Goal: Book appointment/travel/reservation

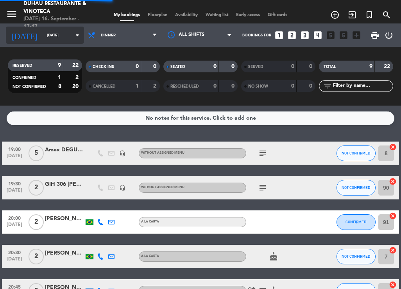
scroll to position [117, 0]
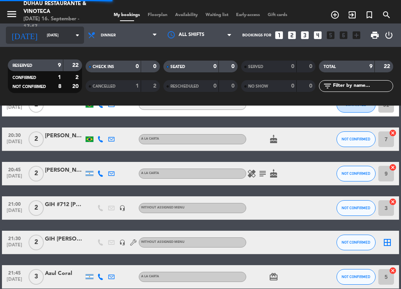
click at [58, 34] on input "[DATE]" at bounding box center [68, 35] width 51 height 12
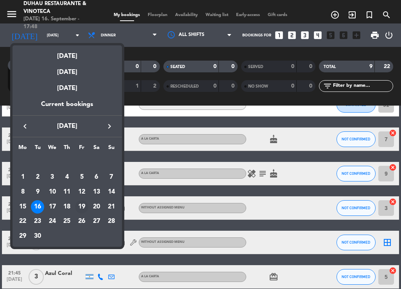
click at [84, 207] on div "19" at bounding box center [81, 206] width 13 height 13
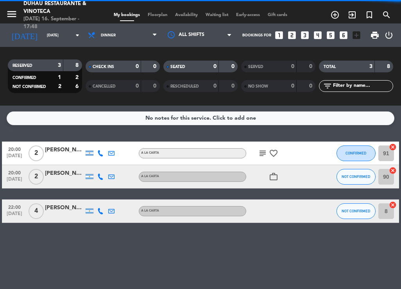
scroll to position [0, 0]
click at [111, 36] on span "Dinner" at bounding box center [108, 35] width 15 height 4
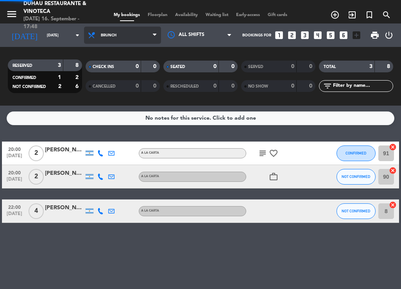
click at [116, 86] on div "menu Duhau Restaurante & Vinoteca [DATE] 16. September - 17:48 My bookings Floo…" at bounding box center [200, 52] width 401 height 105
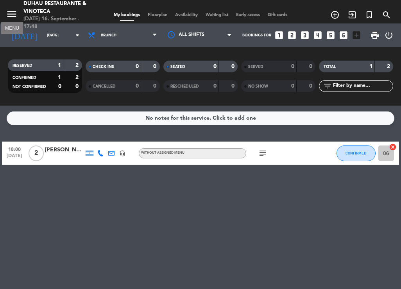
click at [10, 9] on icon "menu" at bounding box center [12, 14] width 12 height 12
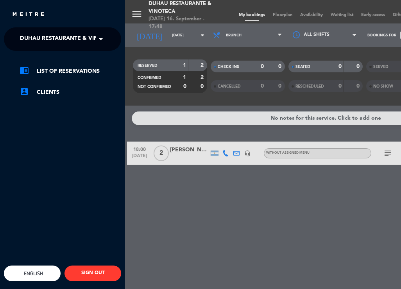
click at [165, 223] on div "menu Duhau Restaurante & Vinoteca [DATE] 16. September - 17:48 My bookings Floo…" at bounding box center [325, 144] width 401 height 289
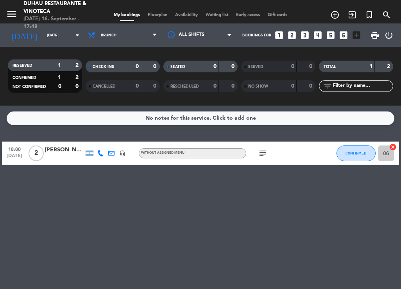
click at [71, 152] on div "[PERSON_NAME]" at bounding box center [64, 149] width 39 height 9
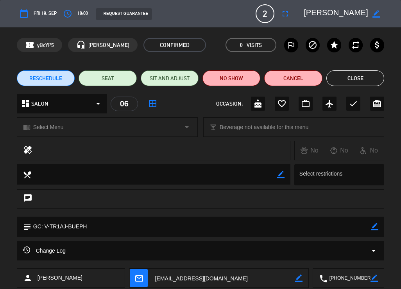
click at [356, 78] on button "Close" at bounding box center [355, 78] width 58 height 16
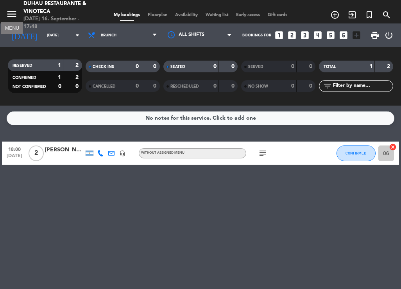
click at [13, 14] on icon "menu" at bounding box center [12, 14] width 12 height 12
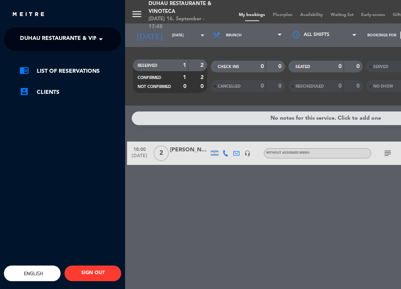
click at [102, 44] on span at bounding box center [102, 39] width 13 height 16
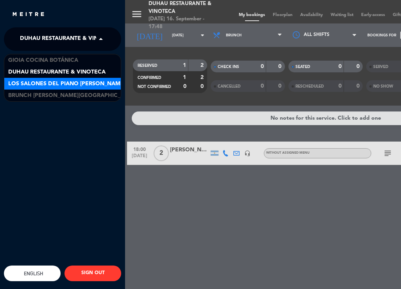
click at [55, 80] on span "Los Salones del Piano [PERSON_NAME]" at bounding box center [66, 83] width 117 height 9
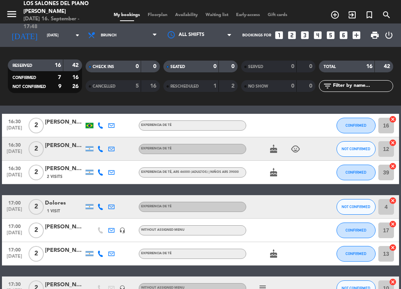
scroll to position [154, 0]
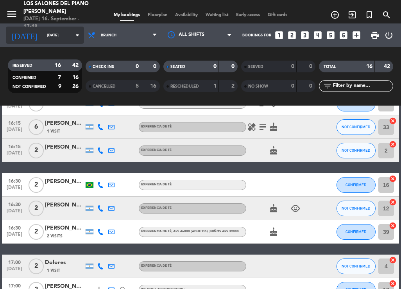
click at [55, 40] on input "[DATE]" at bounding box center [68, 35] width 51 height 12
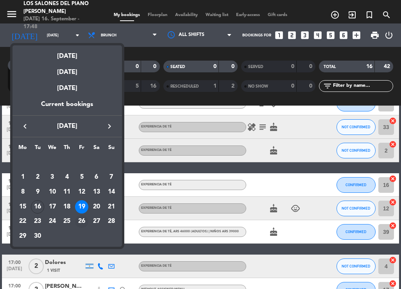
click at [82, 216] on div "26" at bounding box center [81, 221] width 13 height 13
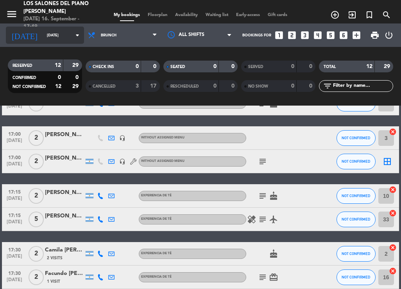
click at [66, 42] on div "[DATE] [DATE] arrow_drop_down" at bounding box center [45, 35] width 78 height 17
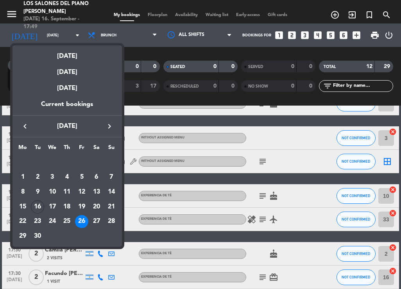
click at [108, 127] on icon "keyboard_arrow_right" at bounding box center [109, 125] width 9 height 9
click at [82, 173] on div "3" at bounding box center [81, 176] width 13 height 13
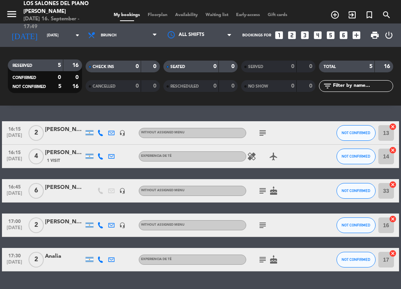
scroll to position [0, 0]
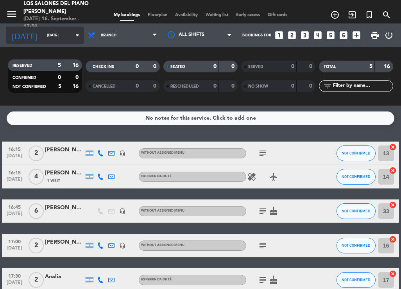
click at [57, 38] on input "[DATE]" at bounding box center [68, 35] width 51 height 12
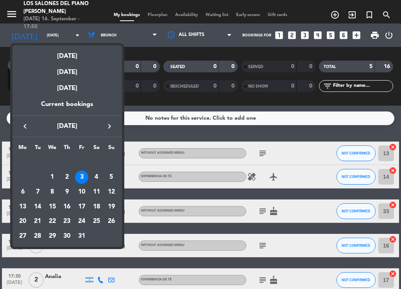
click at [21, 127] on icon "keyboard_arrow_left" at bounding box center [24, 125] width 9 height 9
click at [80, 223] on div "26" at bounding box center [81, 221] width 13 height 13
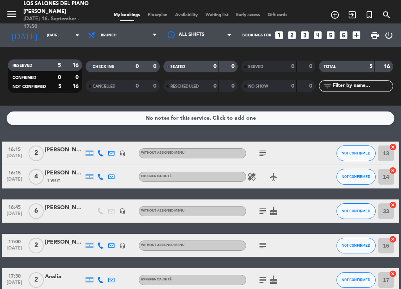
type input "[DATE]"
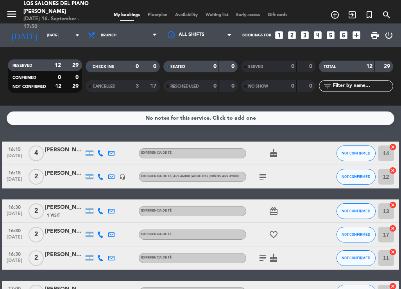
click at [50, 45] on div "[DATE] [DATE] arrow_drop_down" at bounding box center [45, 34] width 78 height 23
click at [46, 41] on input "[DATE]" at bounding box center [68, 35] width 51 height 12
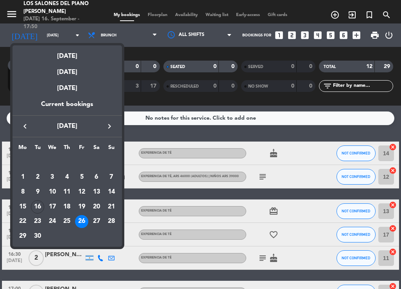
click at [319, 33] on div at bounding box center [200, 144] width 401 height 289
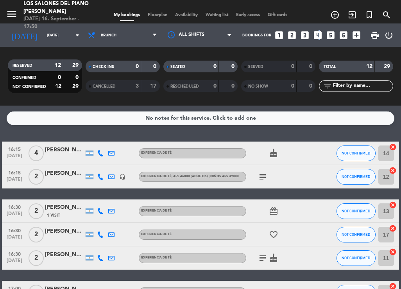
click at [318, 33] on icon "looks_4" at bounding box center [318, 35] width 10 height 10
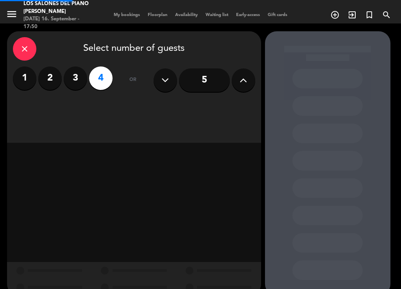
click at [317, 34] on div at bounding box center [327, 163] width 125 height 264
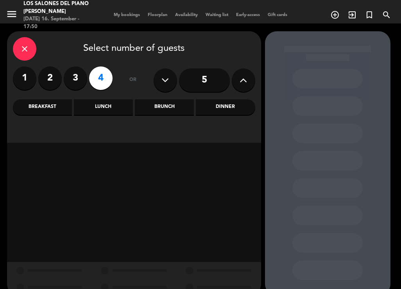
click at [155, 110] on div "Brunch" at bounding box center [164, 107] width 59 height 16
